Goal: Transaction & Acquisition: Subscribe to service/newsletter

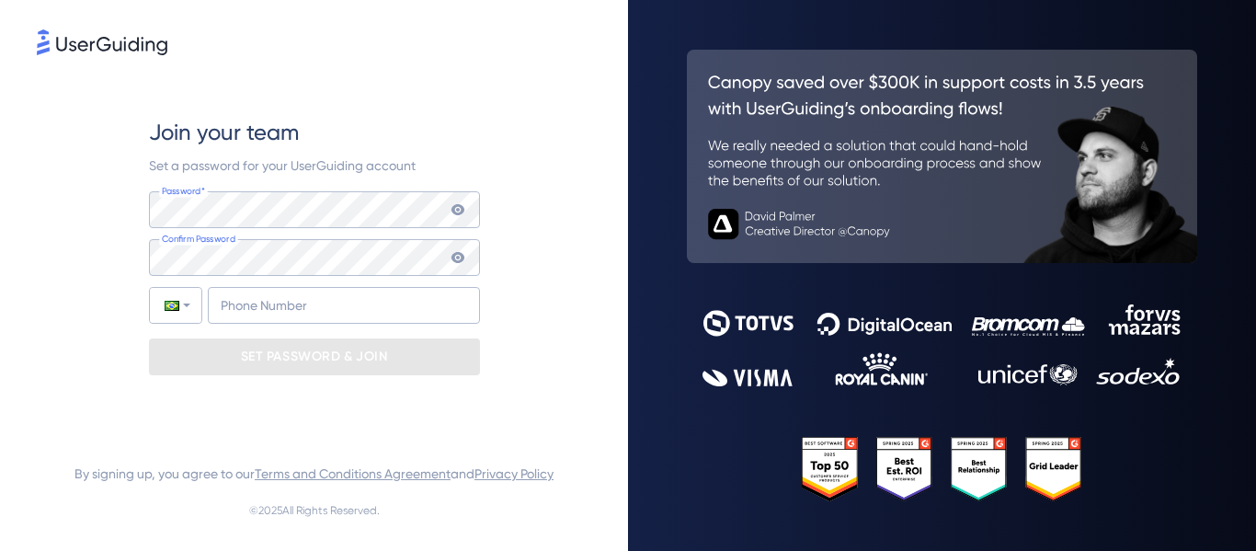
click at [459, 213] on icon at bounding box center [456, 209] width 13 height 11
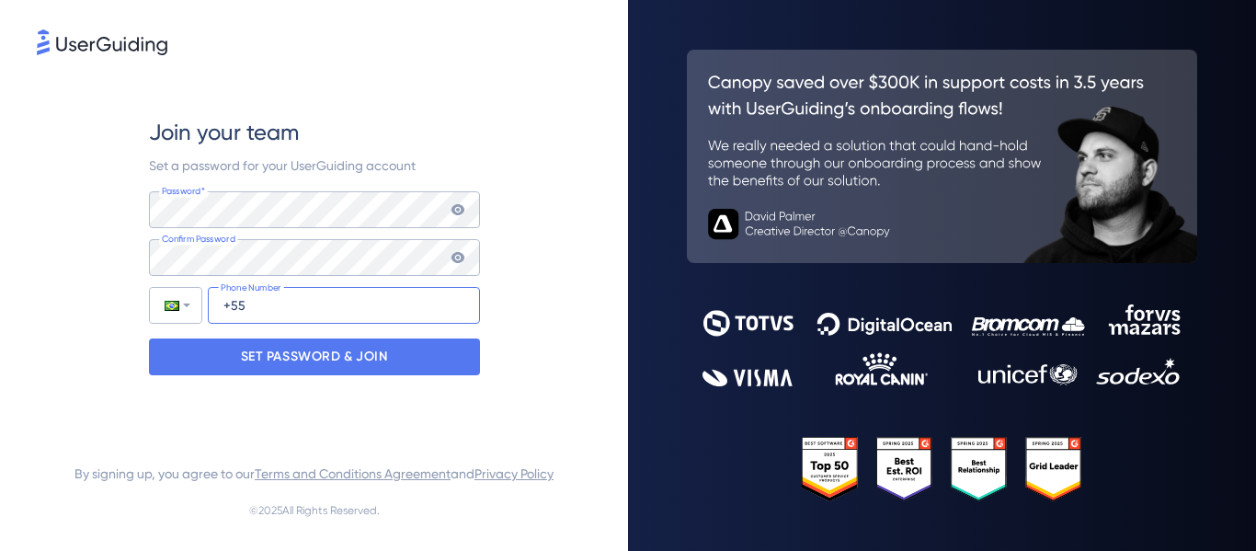
click at [297, 304] on input "+55" at bounding box center [344, 305] width 272 height 37
type input "+5"
type input "+4"
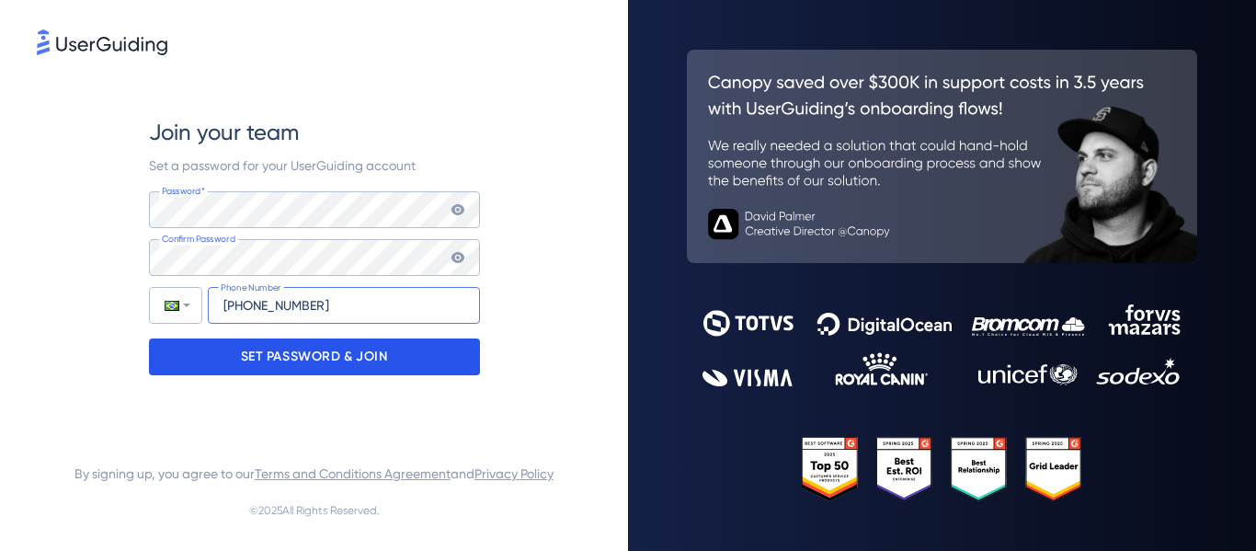
type input "[PHONE_NUMBER]"
click at [289, 355] on p "SET PASSWORD & JOIN" at bounding box center [314, 356] width 147 height 29
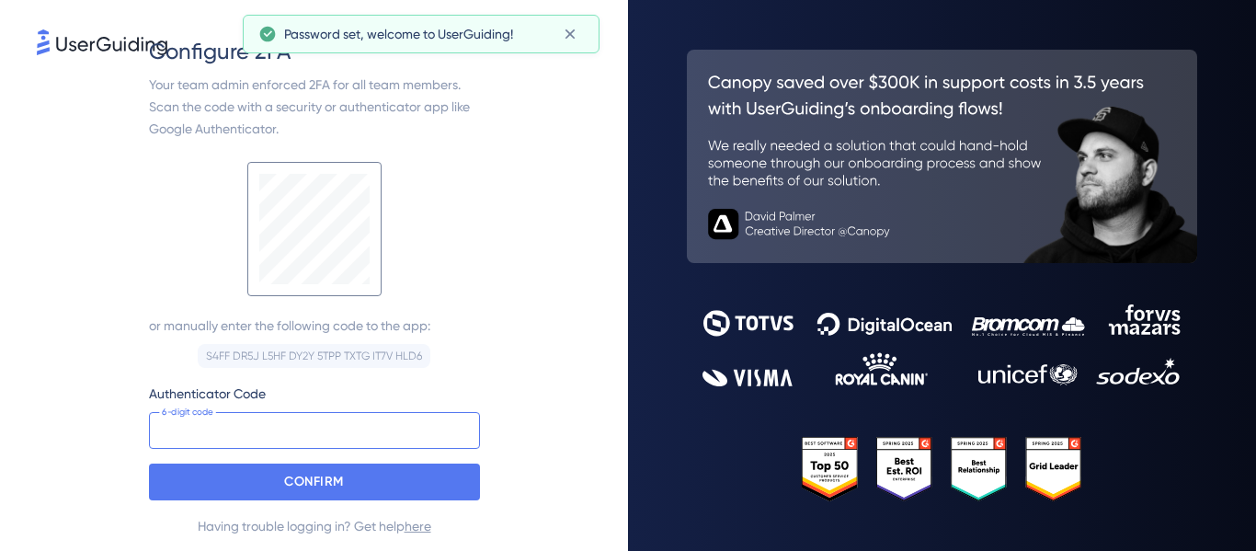
click at [288, 443] on input at bounding box center [314, 430] width 331 height 37
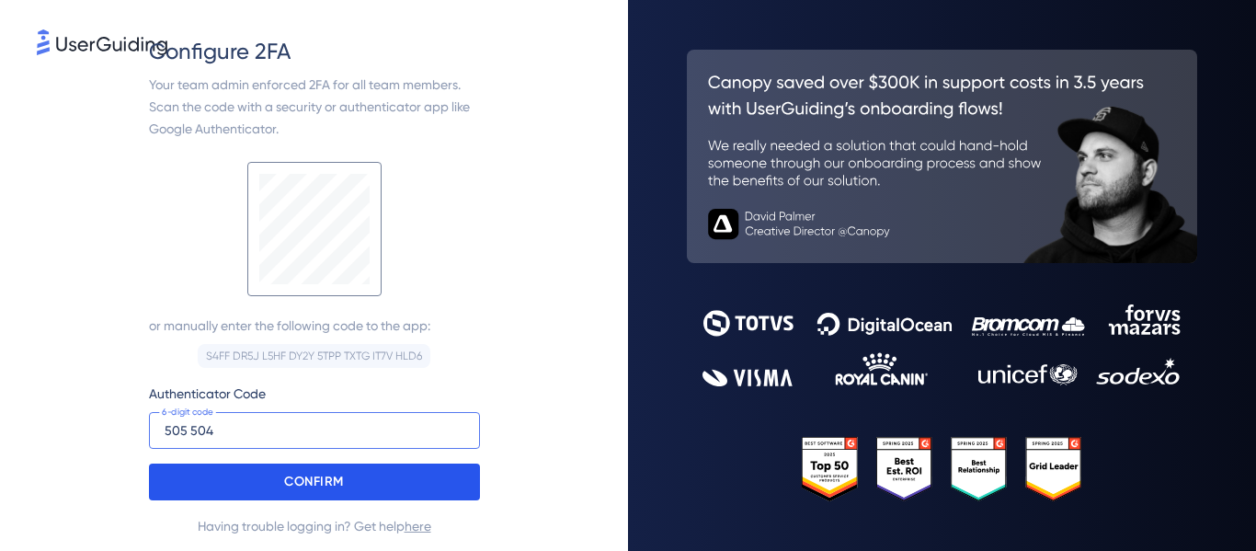
type input "505 504"
click at [302, 470] on p "CONFIRM" at bounding box center [314, 481] width 60 height 29
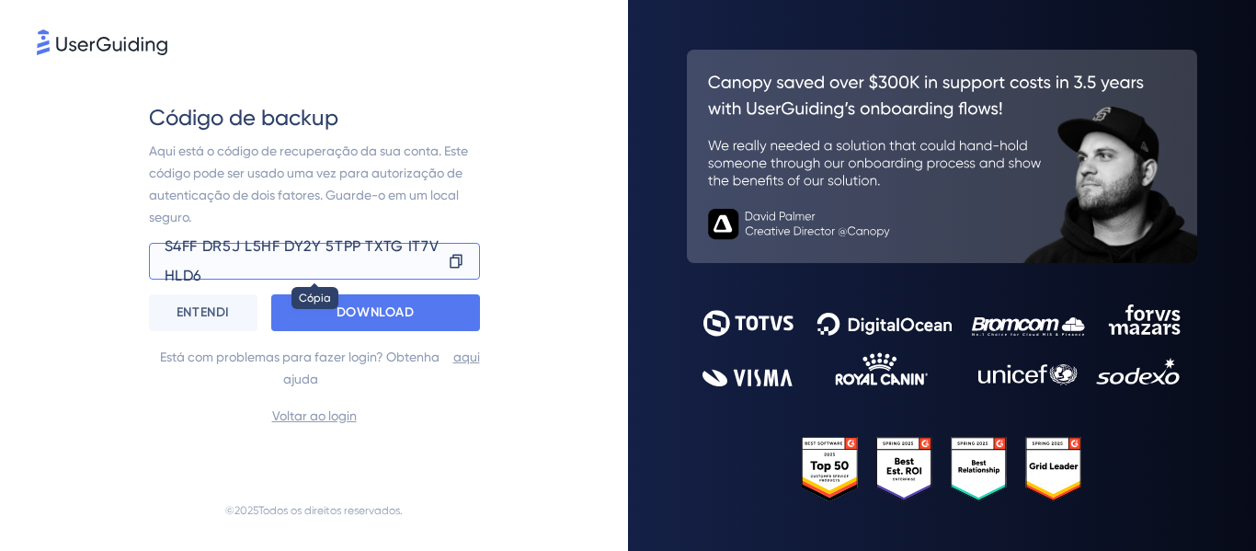
click at [453, 256] on icon at bounding box center [456, 261] width 12 height 14
click at [213, 319] on font "ENTENDI" at bounding box center [202, 312] width 53 height 16
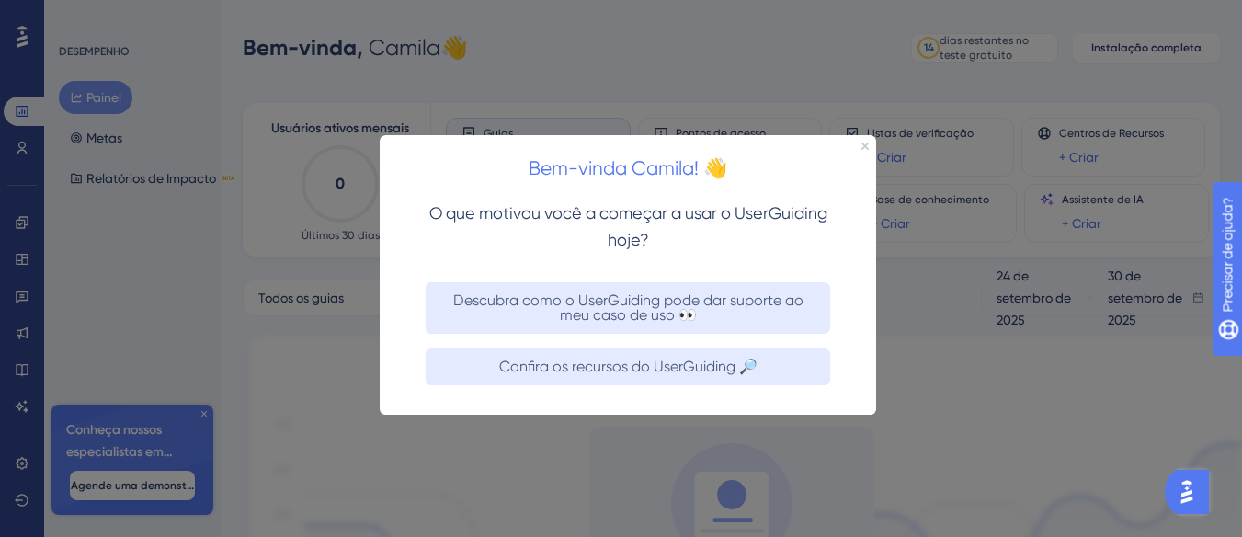
click at [862, 150] on div "Bem-vinda Camila! 👋" at bounding box center [628, 163] width 496 height 57
click at [861, 143] on icon "Fechar visualização" at bounding box center [864, 145] width 7 height 7
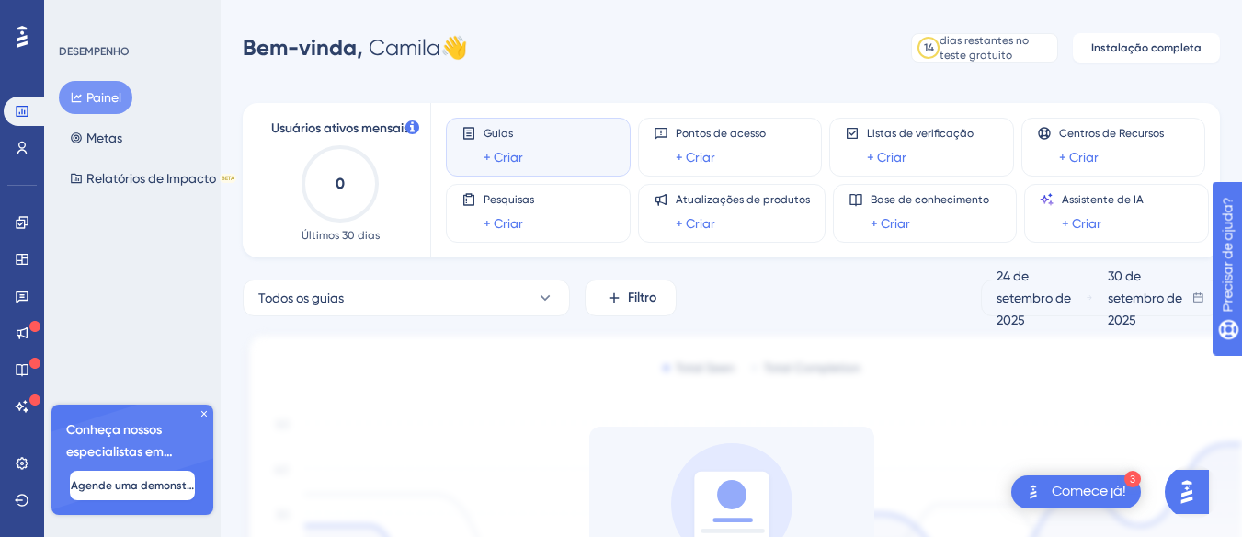
click at [1092, 495] on font "Comece já!" at bounding box center [1089, 491] width 74 height 15
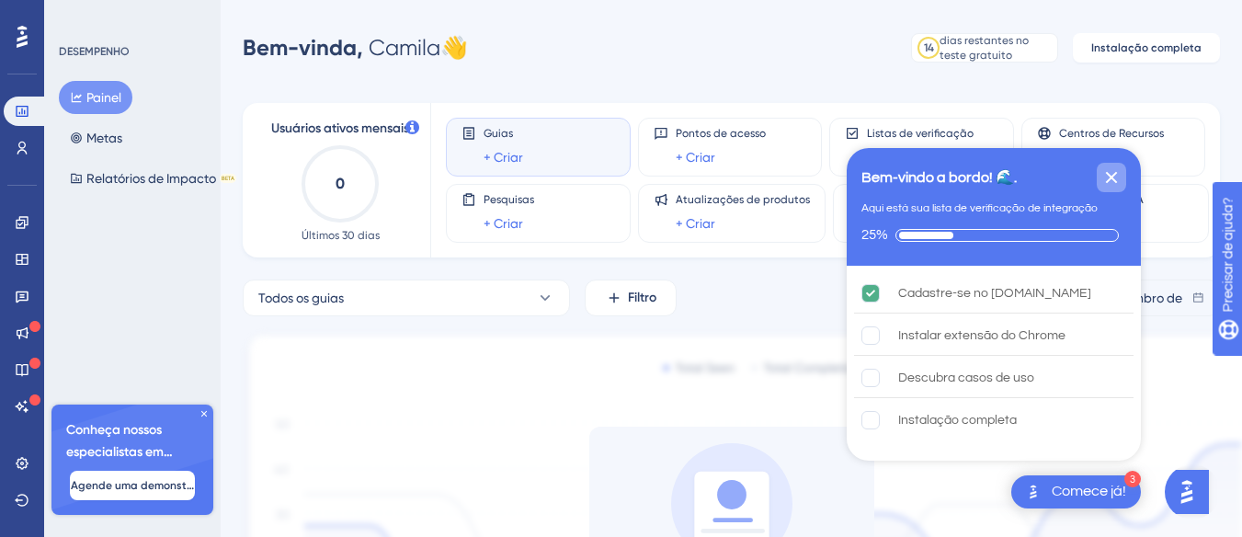
click at [1108, 166] on icon "Fechar lista de verificação" at bounding box center [1111, 177] width 22 height 22
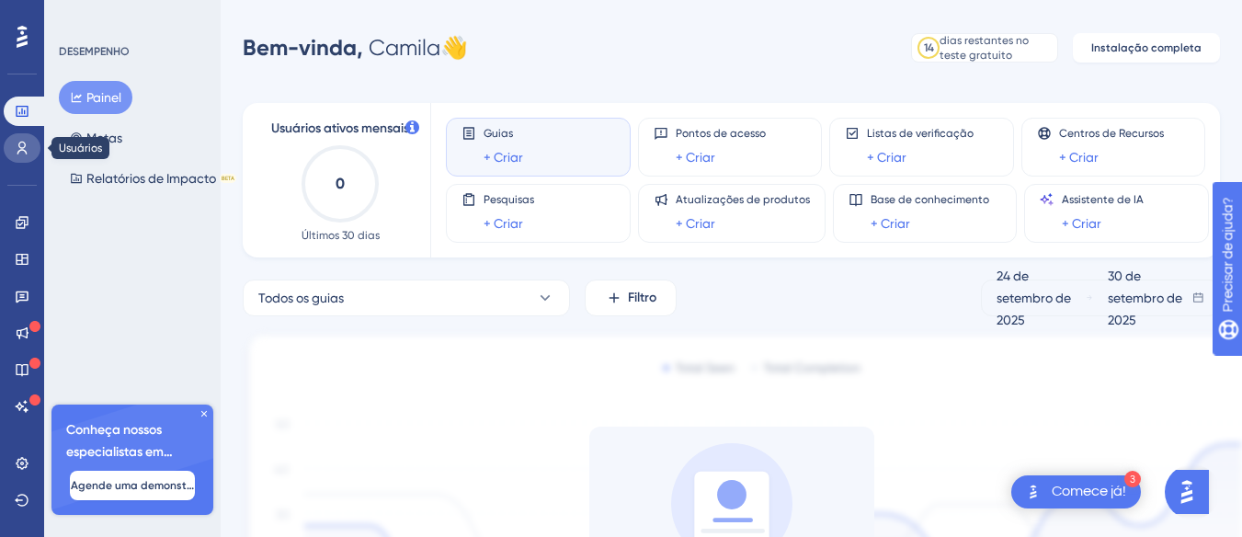
click at [22, 145] on icon at bounding box center [22, 148] width 15 height 15
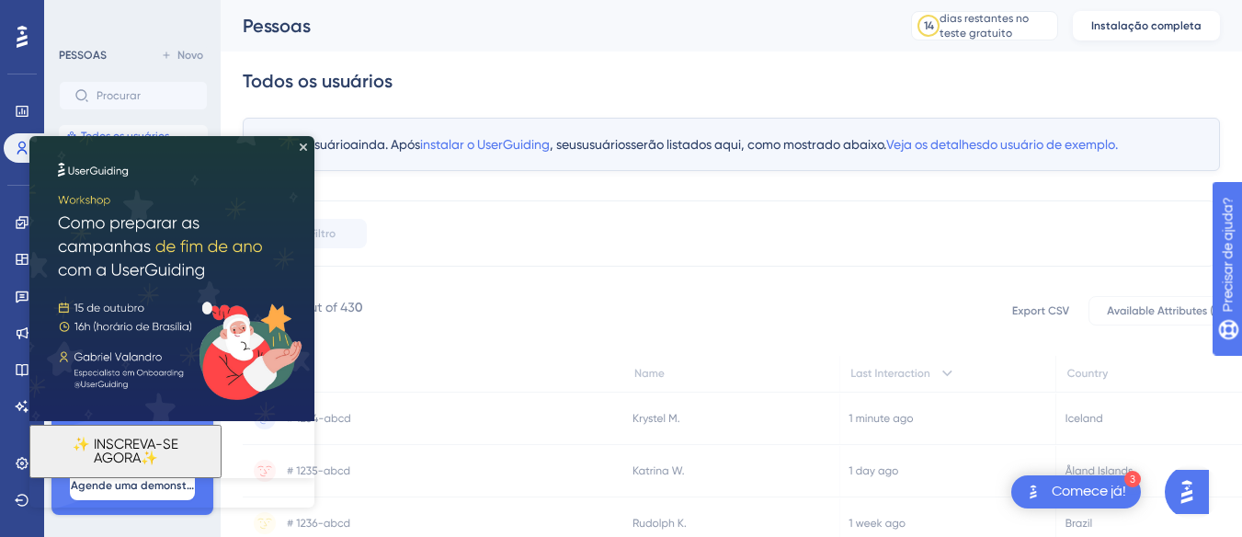
click at [314, 136] on html "✨ INSCREVA-SE AGORA✨" at bounding box center [171, 321] width 285 height 371
click at [303, 143] on icon "Fechar visualização" at bounding box center [303, 146] width 7 height 7
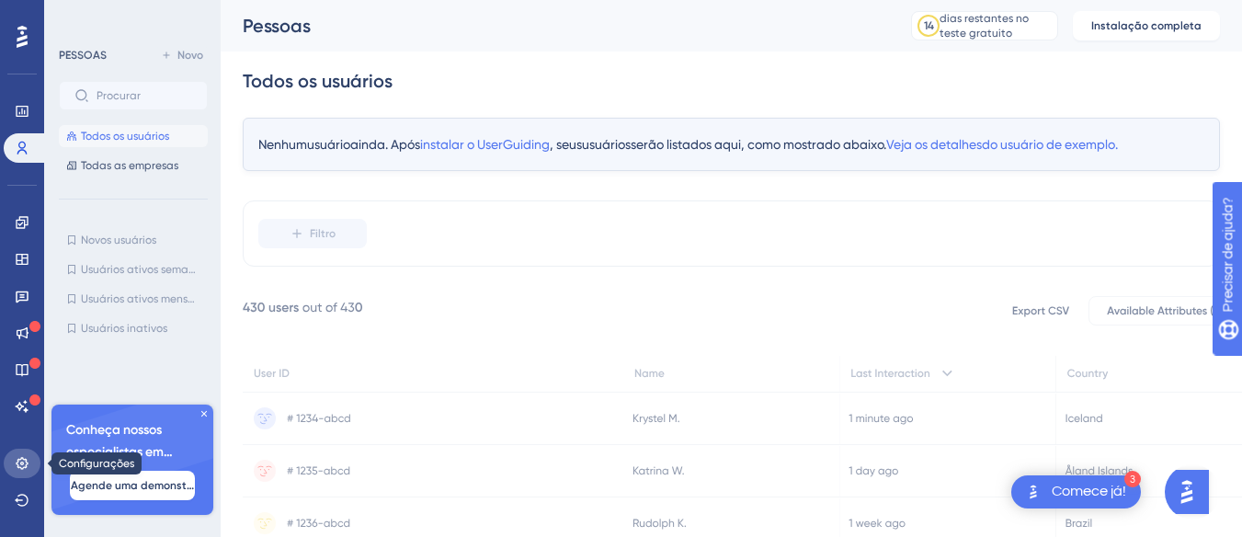
click at [19, 455] on link at bounding box center [22, 463] width 37 height 29
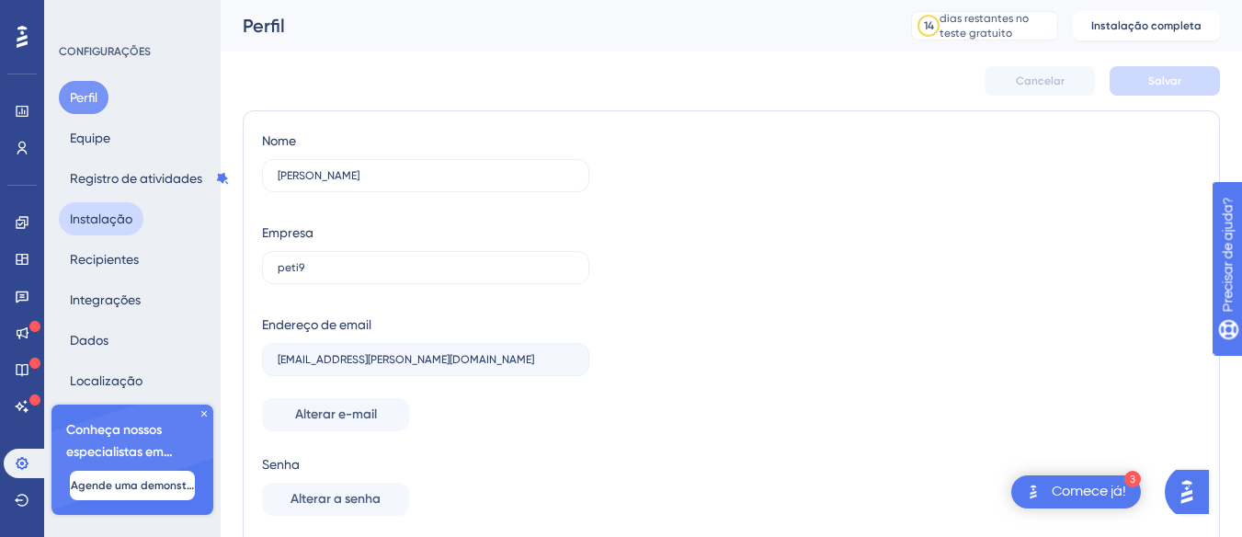
click at [120, 221] on font "Instalação" at bounding box center [101, 218] width 63 height 15
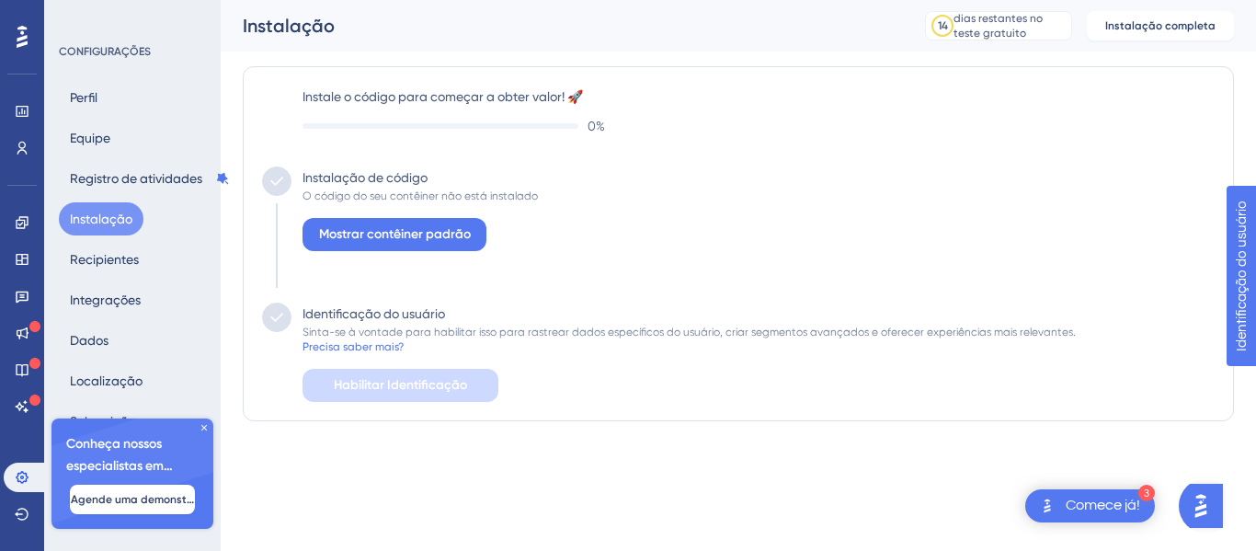
click at [201, 427] on icon at bounding box center [204, 427] width 11 height 11
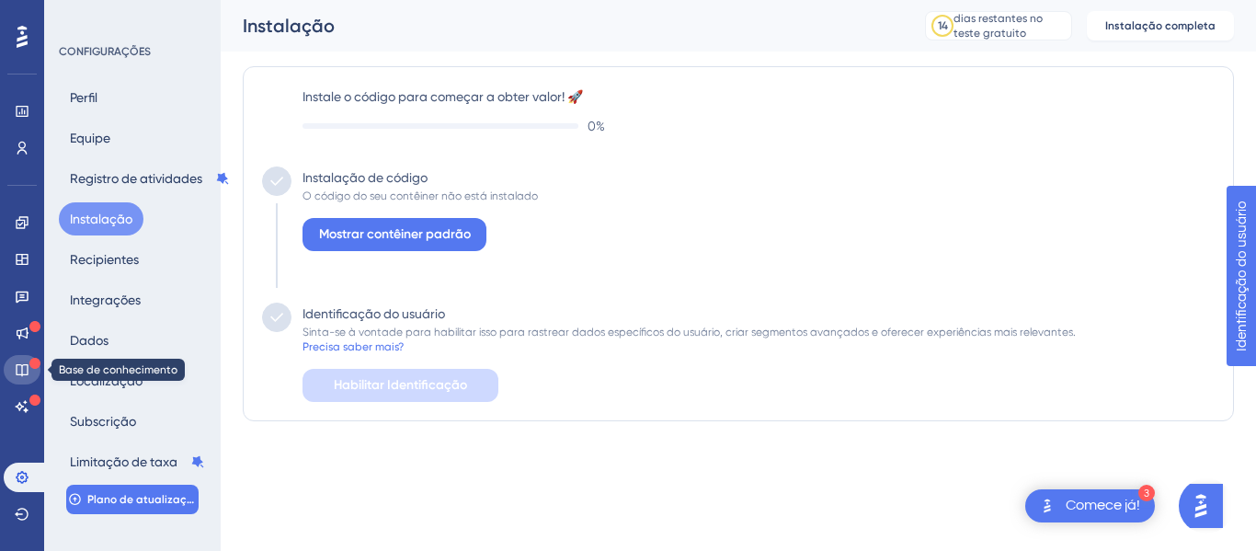
click at [21, 363] on icon at bounding box center [22, 369] width 15 height 15
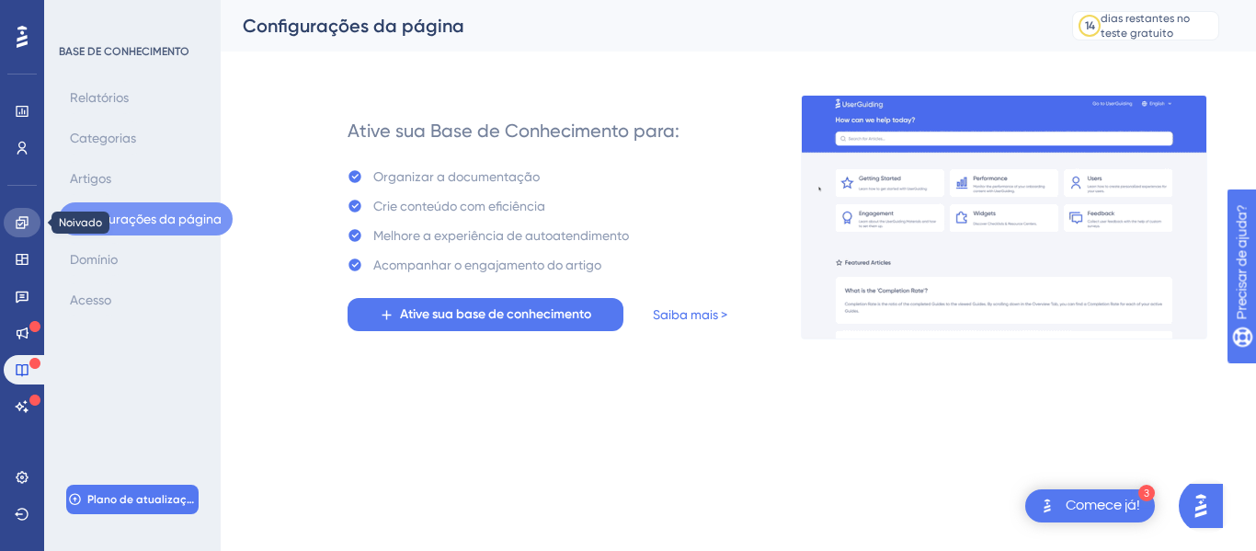
click at [17, 222] on icon at bounding box center [22, 222] width 12 height 12
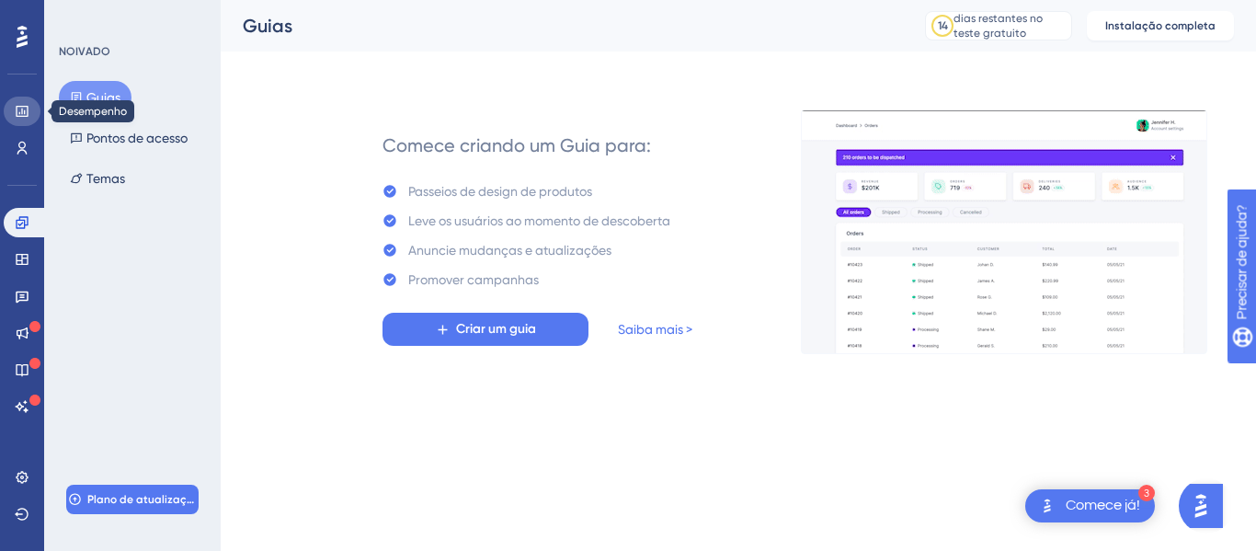
click at [21, 116] on icon at bounding box center [22, 111] width 12 height 11
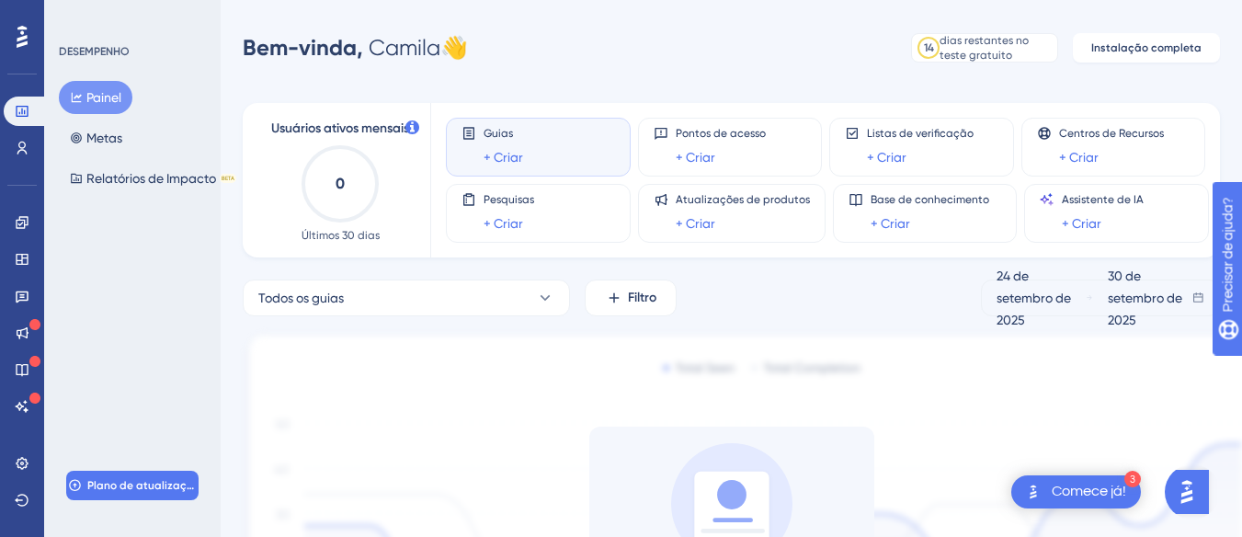
click at [20, 40] on icon at bounding box center [22, 37] width 11 height 22
click at [122, 475] on button "Plano de atualização" at bounding box center [132, 485] width 132 height 29
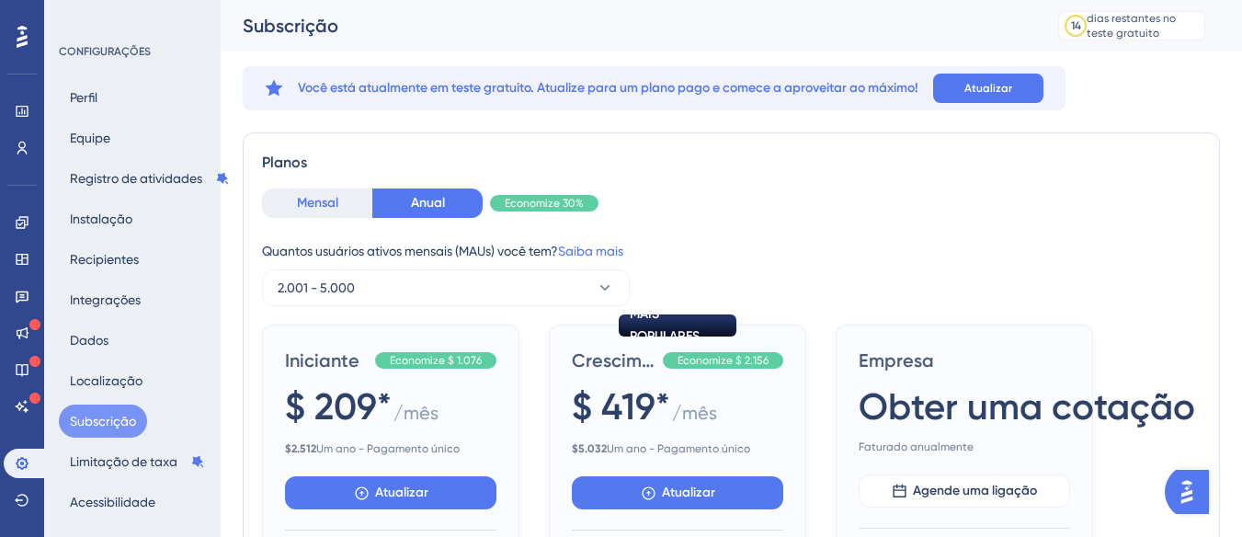
click at [315, 200] on font "Mensal" at bounding box center [317, 203] width 41 height 16
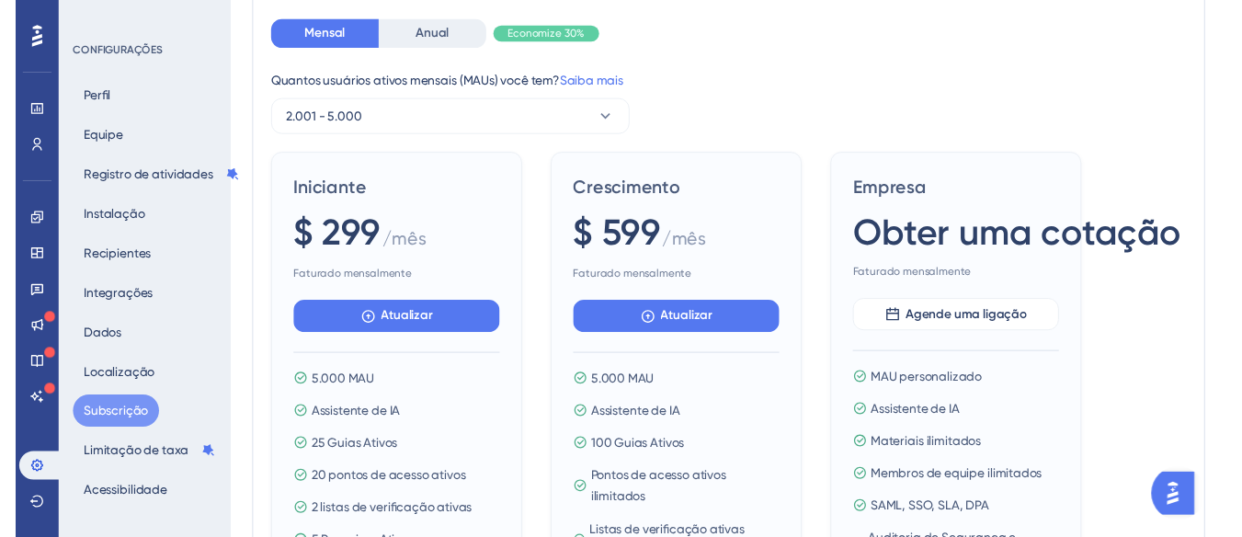
scroll to position [31, 0]
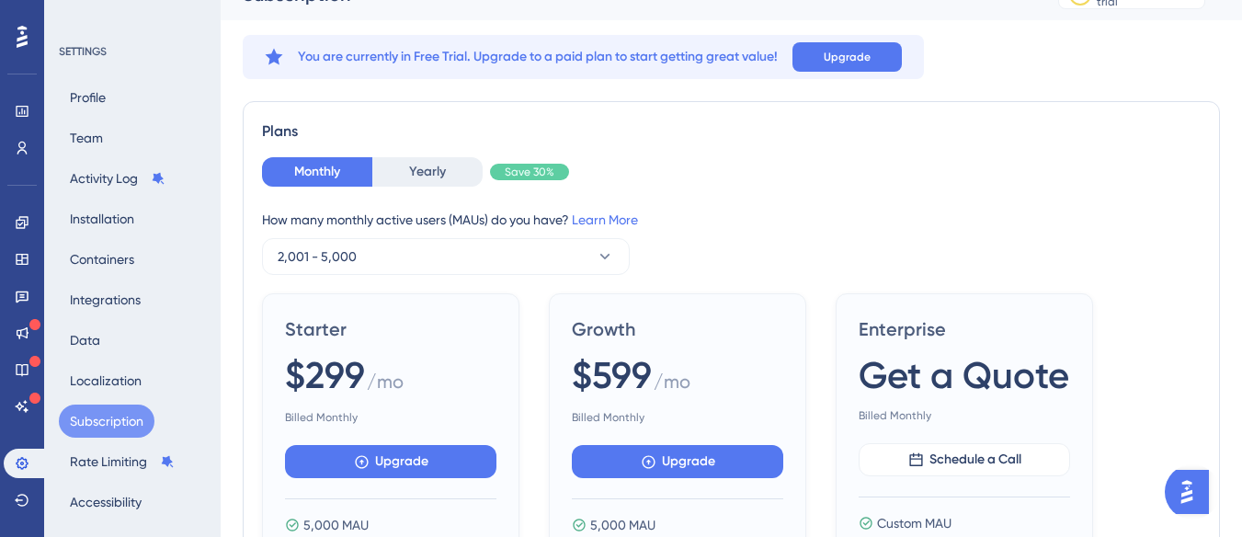
click at [848, 173] on div "Monthly Yearly Save 30%" at bounding box center [731, 171] width 939 height 29
click at [662, 463] on span "Upgrade" at bounding box center [688, 461] width 53 height 22
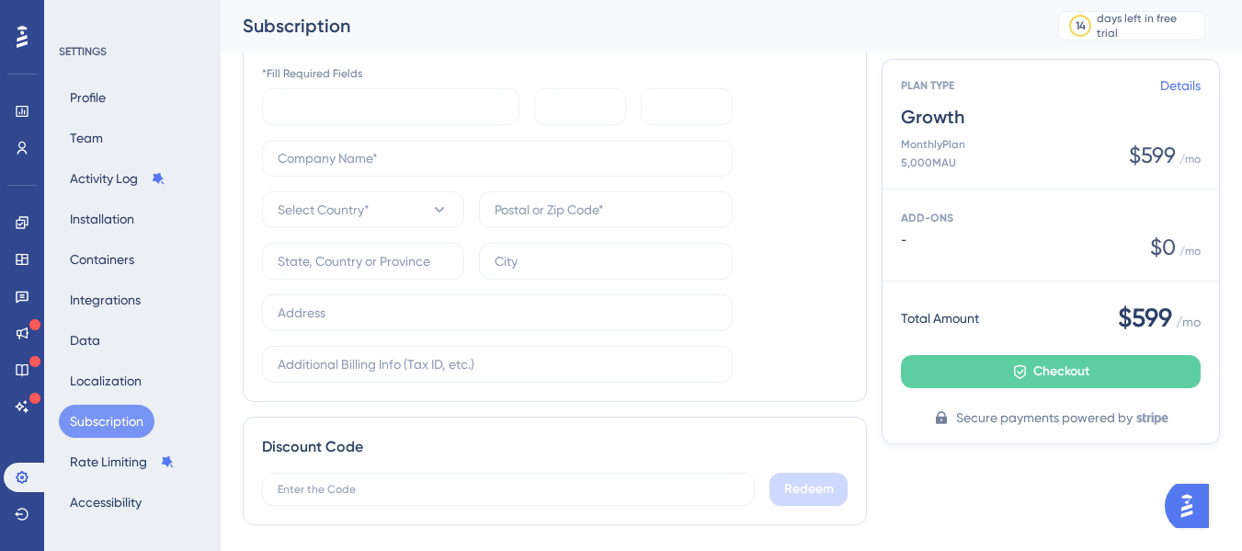
scroll to position [775, 0]
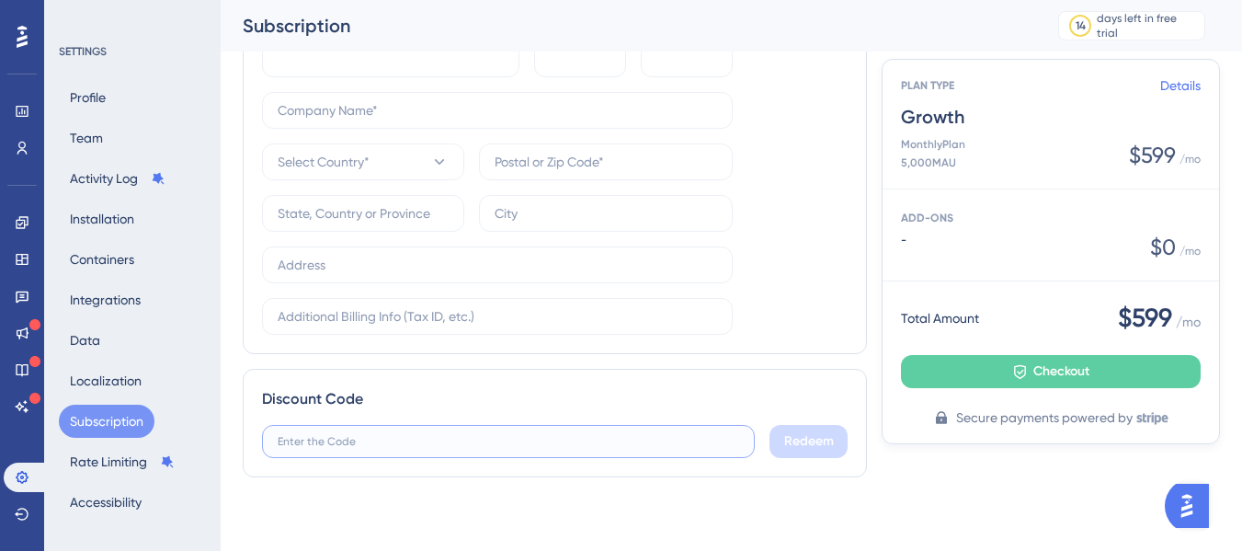
click at [635, 437] on input "text" at bounding box center [508, 441] width 461 height 13
type input "50peti9"
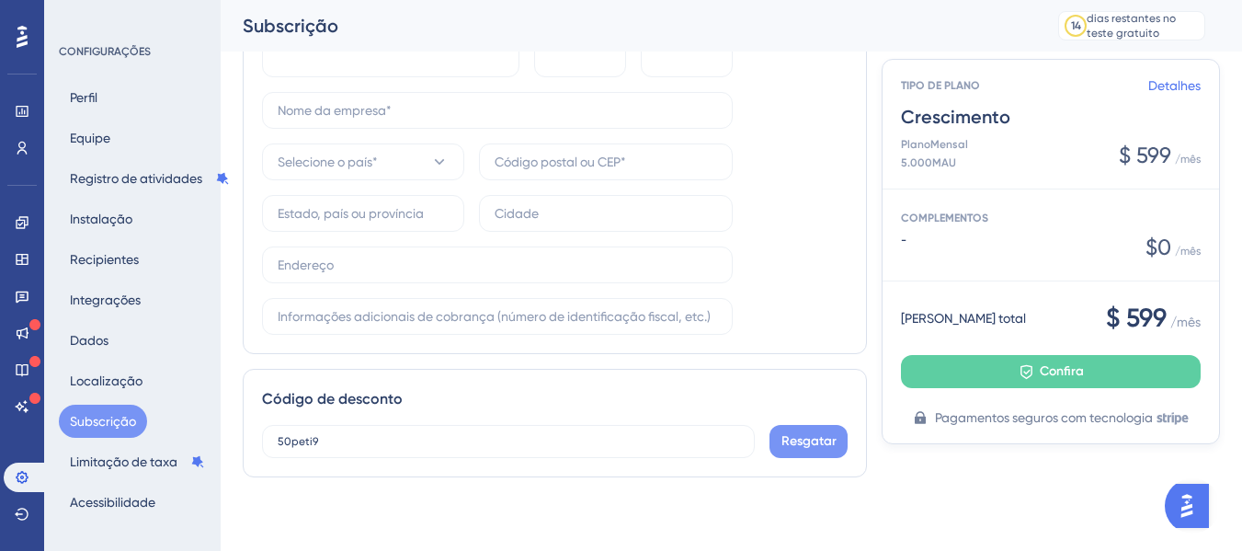
click at [797, 435] on font "Resgatar" at bounding box center [808, 441] width 55 height 16
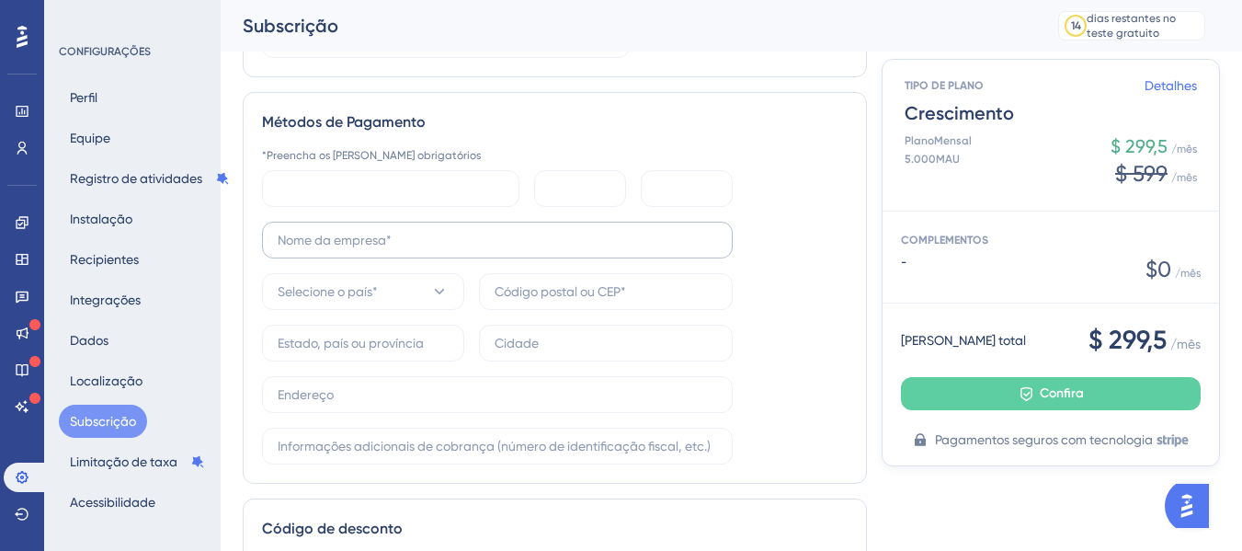
scroll to position [693, 0]
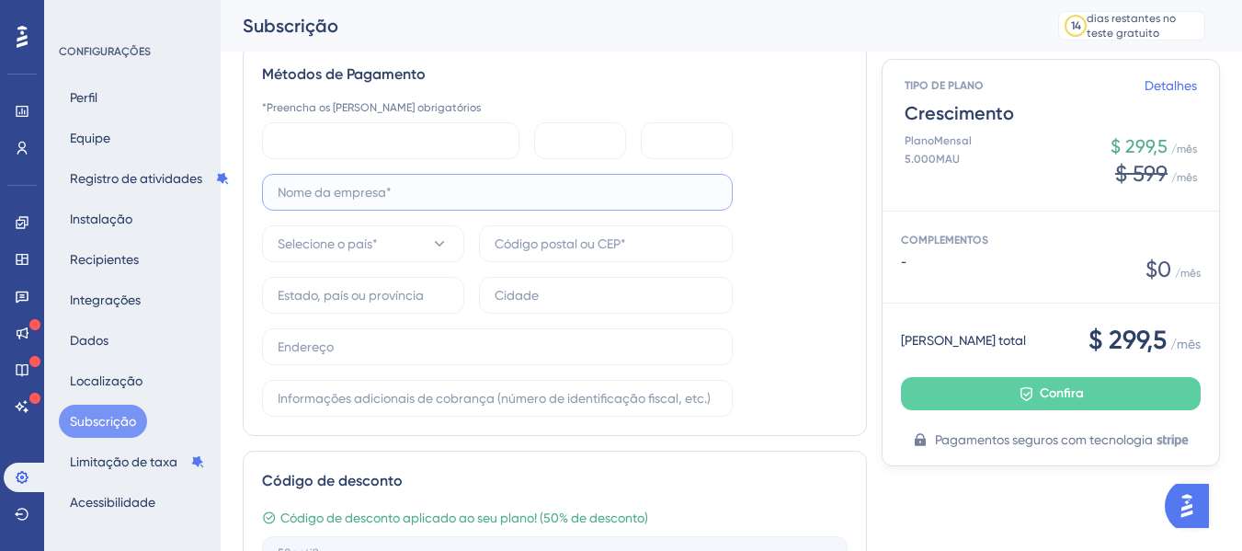
click at [541, 198] on input "text" at bounding box center [497, 192] width 439 height 20
type input "Peti9 Ltda"
click at [434, 251] on icon at bounding box center [439, 243] width 18 height 18
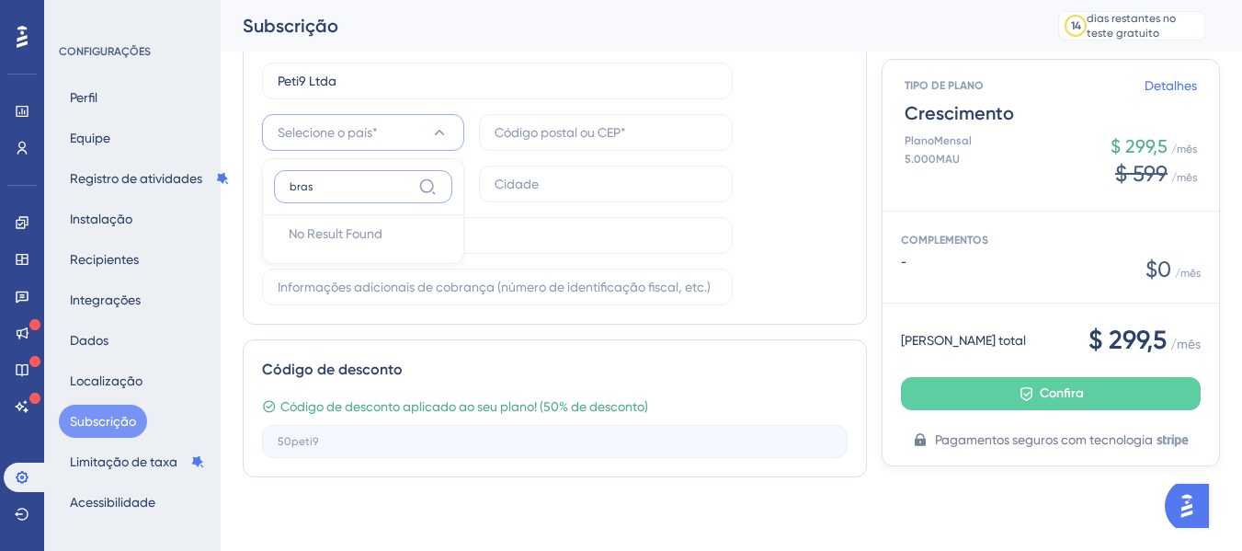
scroll to position [804, 0]
type input "braz"
click at [307, 250] on font "[GEOGRAPHIC_DATA]" at bounding box center [352, 244] width 126 height 15
click at [515, 133] on input "text" at bounding box center [606, 132] width 222 height 20
type input "88701040"
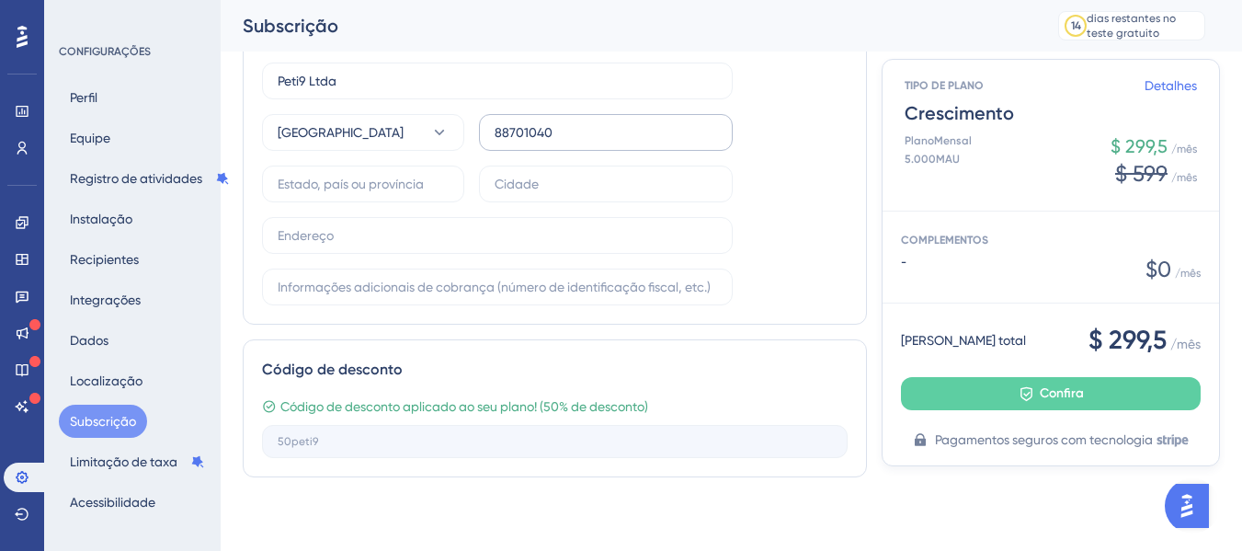
type input "B"
type input "[GEOGRAPHIC_DATA]"
type input "Tubarão"
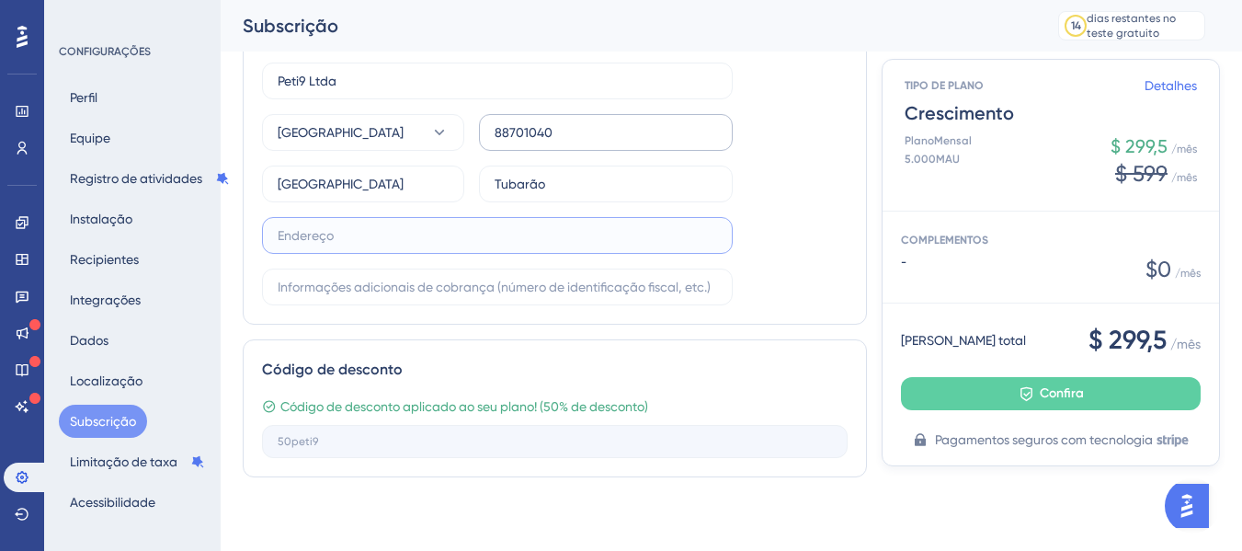
type input "[STREET_ADDRESS][PERSON_NAME]"
click at [575, 280] on input "text" at bounding box center [497, 287] width 439 height 20
type input "21"
click at [515, 239] on input "[STREET_ADDRESS][PERSON_NAME]" at bounding box center [497, 235] width 439 height 20
type input "[GEOGRAPHIC_DATA][PERSON_NAME]"
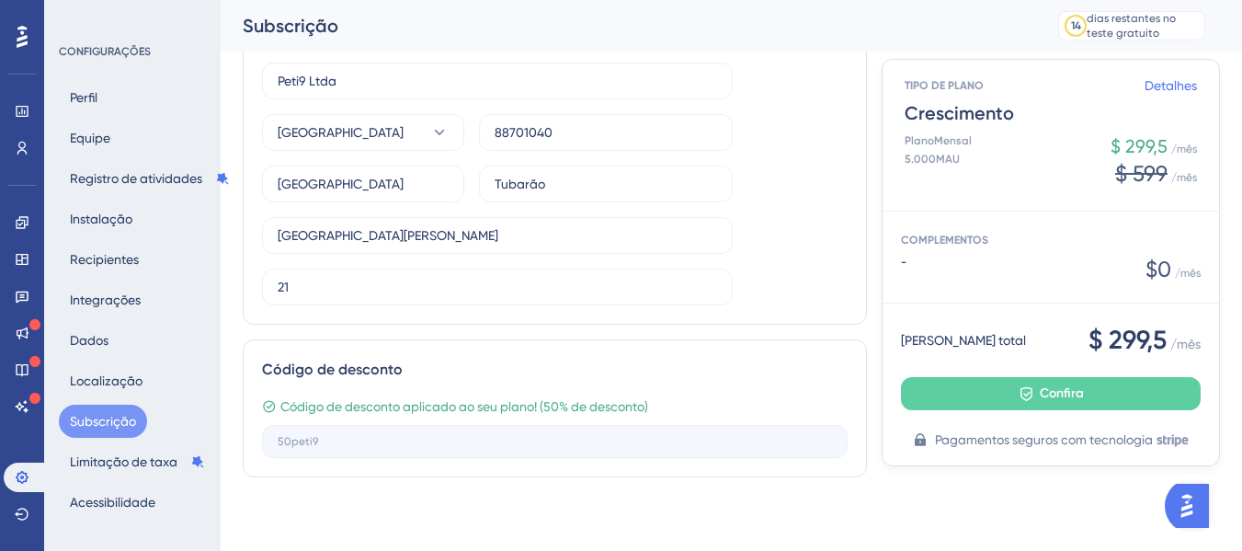
click at [750, 353] on div "Código de desconto Código de desconto aplicado ao seu plano! ( 50% de desconto)" at bounding box center [555, 408] width 624 height 138
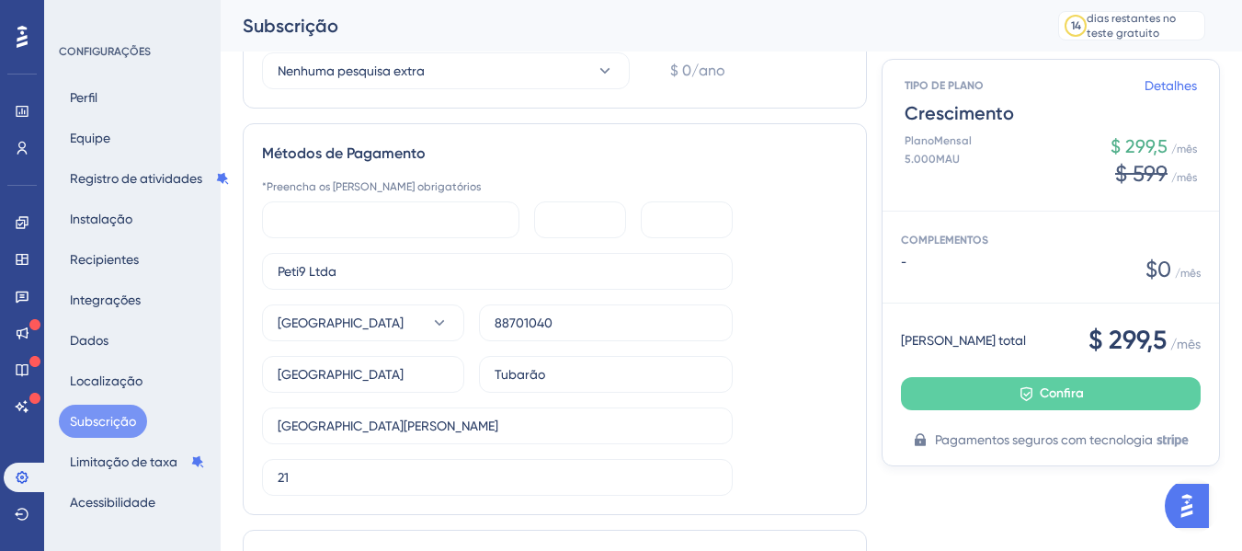
scroll to position [587, 0]
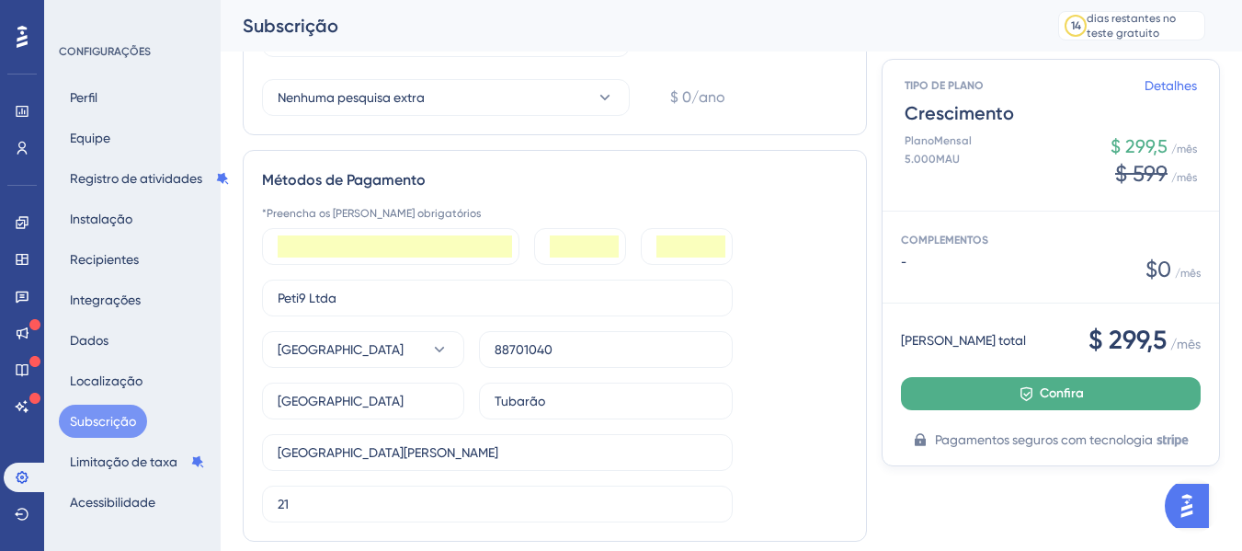
click at [999, 410] on button "Confira" at bounding box center [1051, 393] width 300 height 33
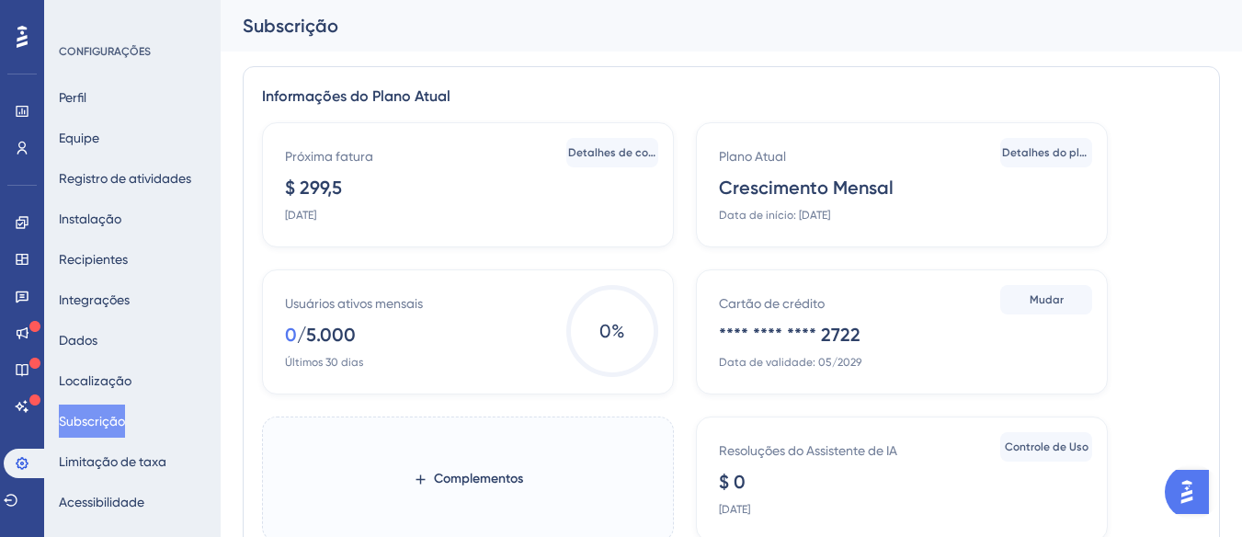
click at [1080, 94] on div "Informações do Plano Atual" at bounding box center [731, 96] width 939 height 22
